Goal: Navigation & Orientation: Find specific page/section

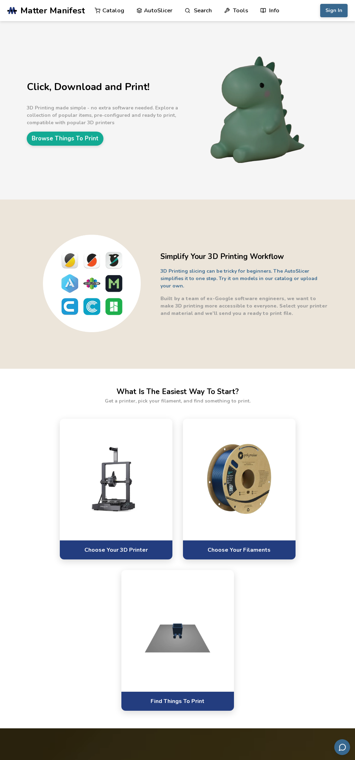
click at [70, 139] on link "Browse Things To Print" at bounding box center [65, 139] width 77 height 14
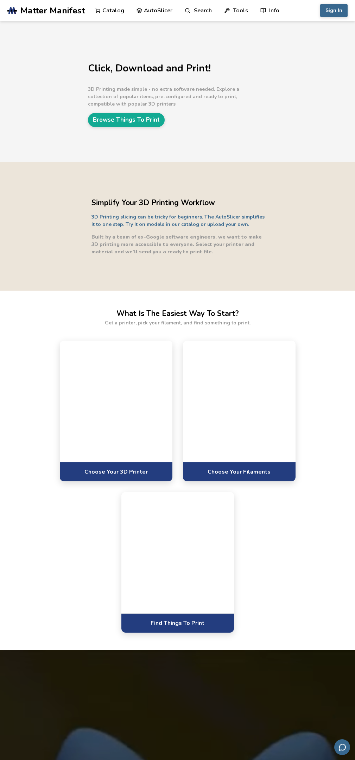
click at [238, 482] on link "Choose Your Filaments" at bounding box center [239, 471] width 113 height 19
